Goal: Information Seeking & Learning: Learn about a topic

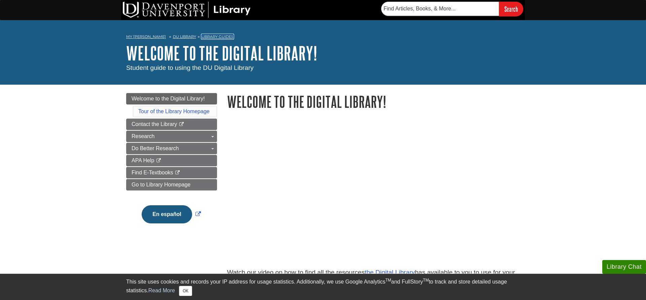
click at [213, 37] on link "Library Guides" at bounding box center [217, 36] width 32 height 5
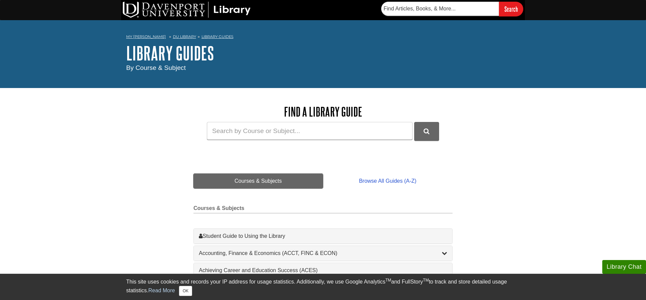
click at [255, 182] on link "Courses & Subjects" at bounding box center [257, 181] width 129 height 15
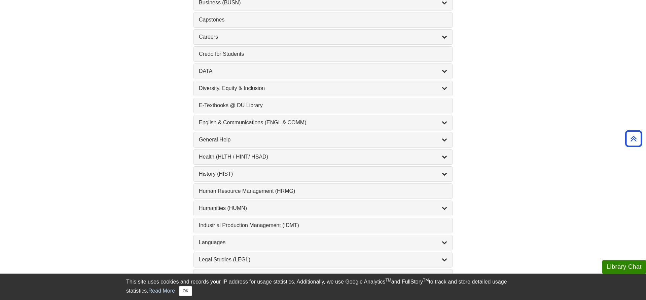
scroll to position [343, 0]
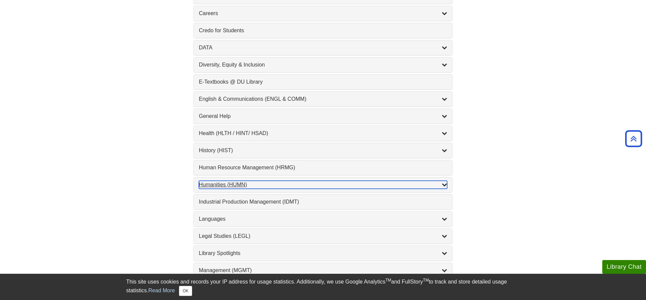
click at [226, 186] on div "Humanities (HUMN) , 2 guides" at bounding box center [323, 185] width 248 height 8
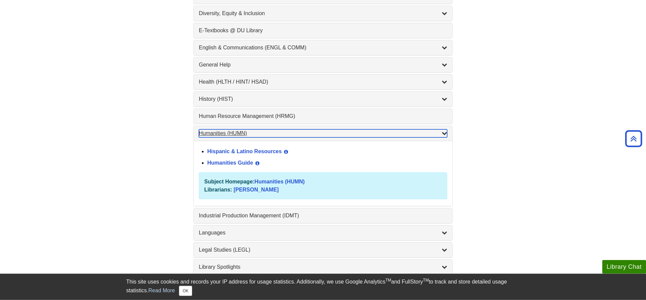
scroll to position [412, 0]
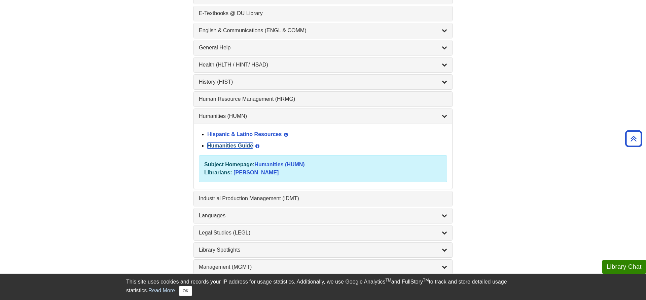
click at [213, 149] on link "Humanities Guide" at bounding box center [230, 146] width 46 height 6
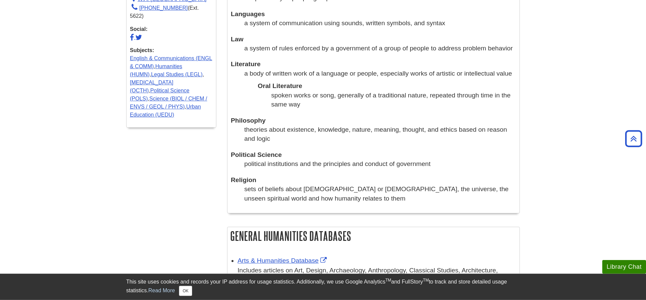
scroll to position [343, 0]
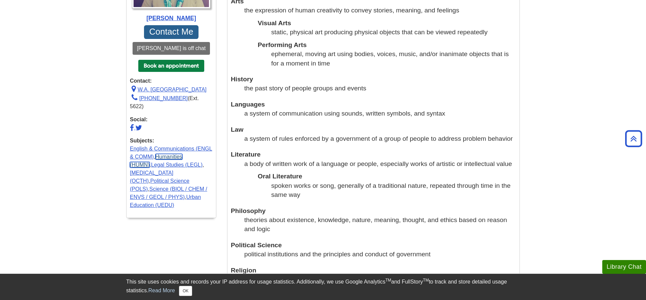
click at [182, 154] on link "Humanities (HUMN)" at bounding box center [156, 161] width 52 height 14
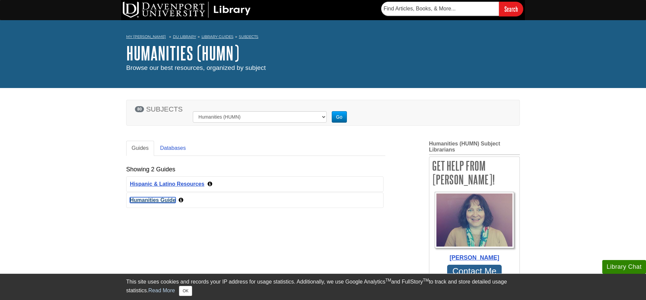
click at [140, 201] on link "Humanities Guide" at bounding box center [153, 200] width 46 height 6
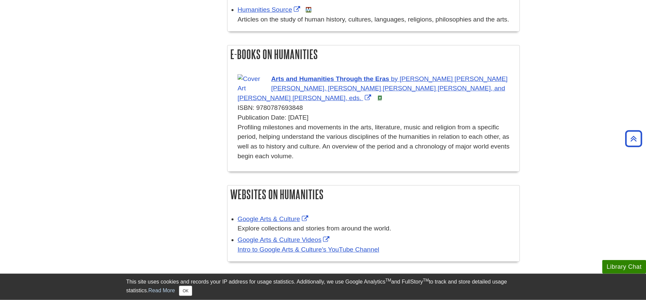
scroll to position [686, 0]
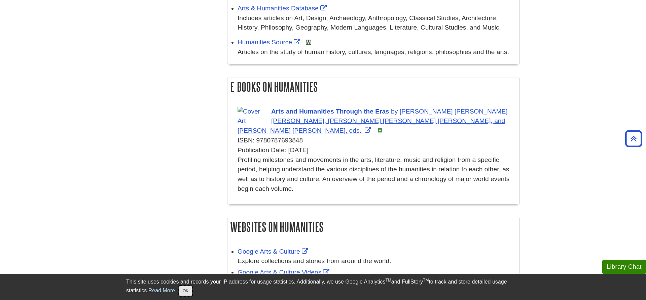
drag, startPoint x: 187, startPoint y: 290, endPoint x: 185, endPoint y: 284, distance: 6.0
click at [187, 289] on button "OK" at bounding box center [185, 291] width 13 height 10
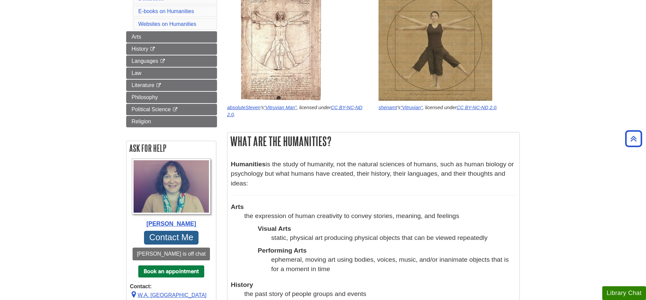
scroll to position [0, 0]
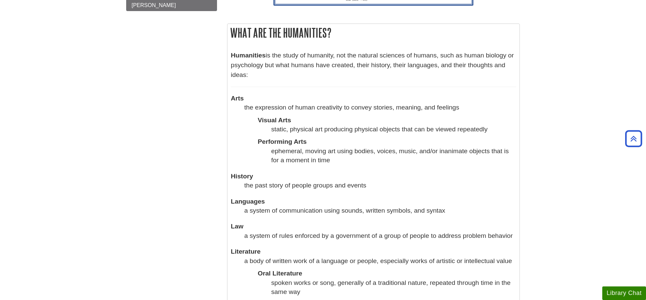
scroll to position [69, 0]
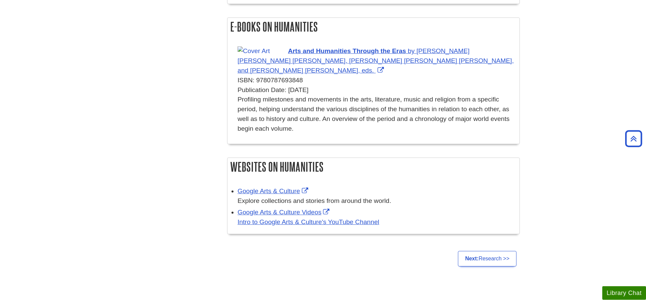
scroll to position [720, 0]
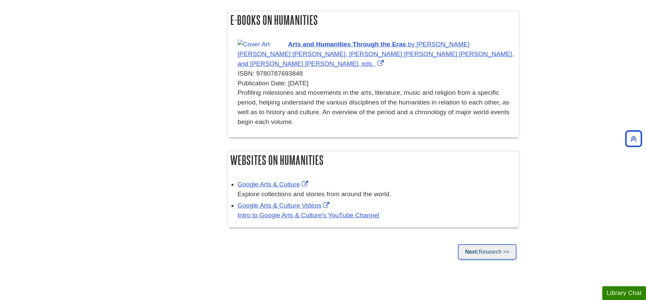
click at [479, 244] on link "Next: Research >>" at bounding box center [487, 251] width 59 height 15
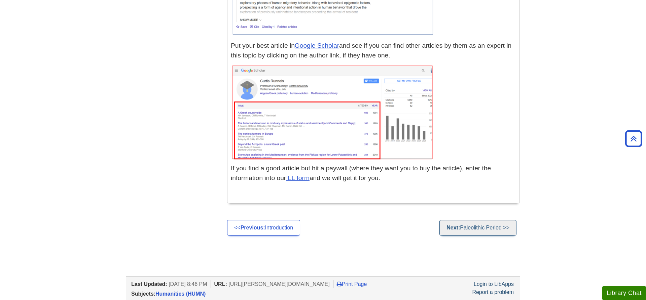
scroll to position [2333, 0]
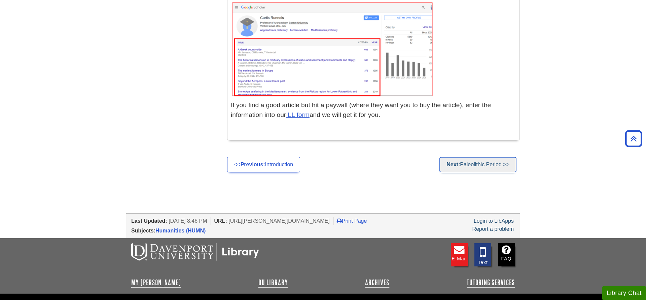
click at [472, 157] on link "Next: Paleolithic Period >>" at bounding box center [477, 164] width 77 height 15
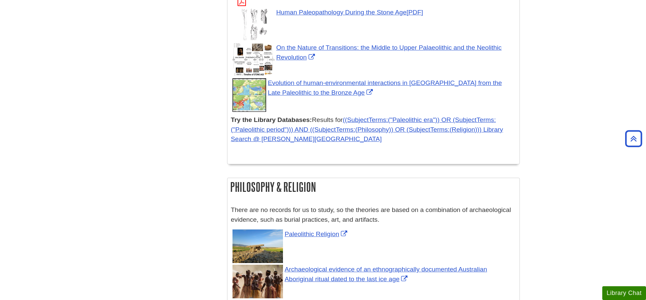
scroll to position [2597, 0]
